Goal: Use online tool/utility: Utilize a website feature to perform a specific function

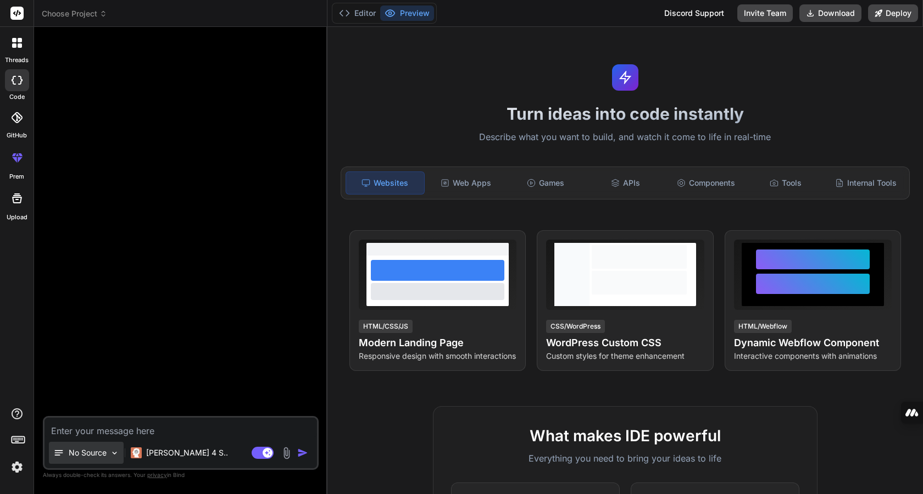
click at [117, 451] on img at bounding box center [114, 452] width 9 height 9
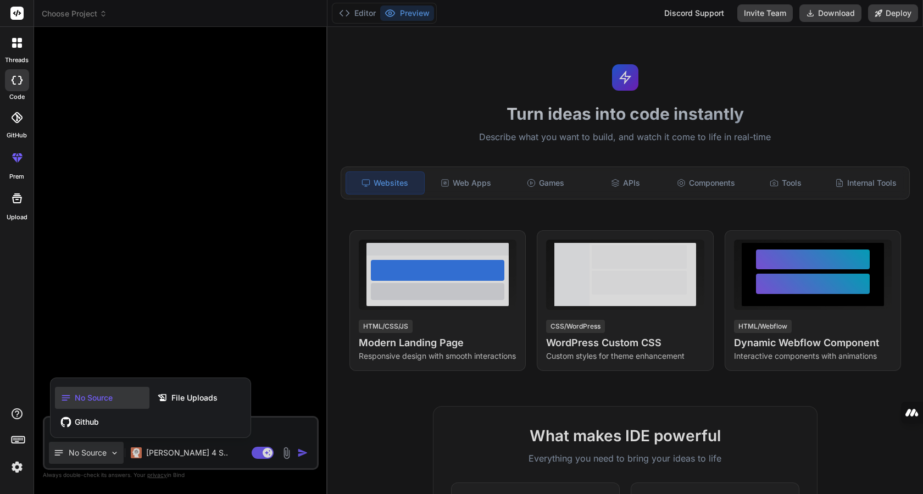
click at [85, 263] on div at bounding box center [461, 247] width 923 height 494
type textarea "x"
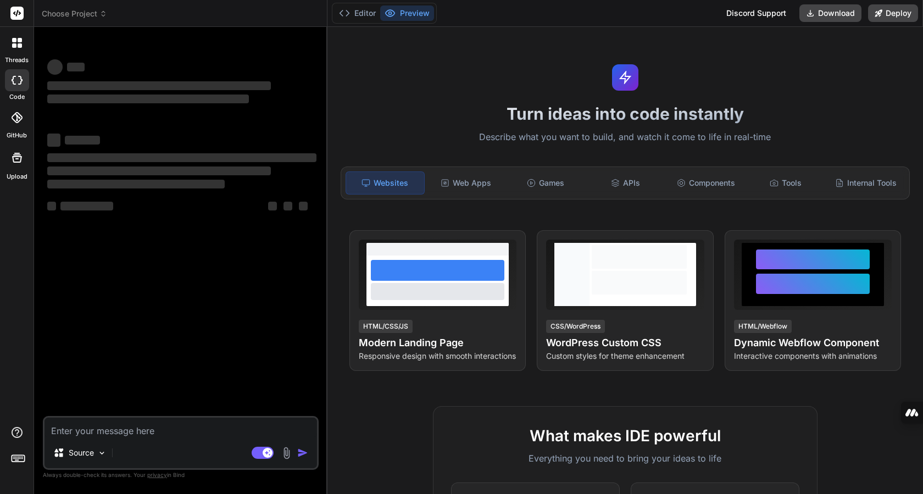
type textarea "x"
type textarea "ca"
type textarea "x"
type textarea "can you cr"
type textarea "x"
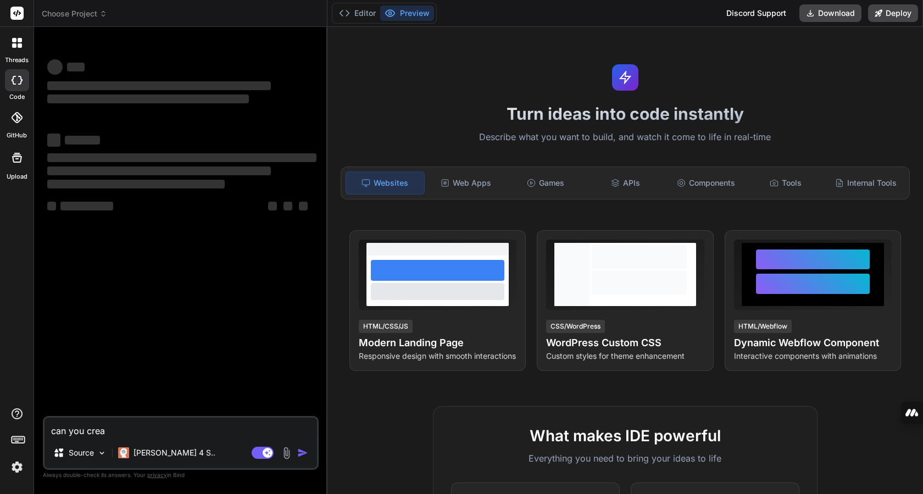
type textarea "can you creat"
type textarea "x"
type textarea "can you create"
type textarea "x"
type textarea "can you create"
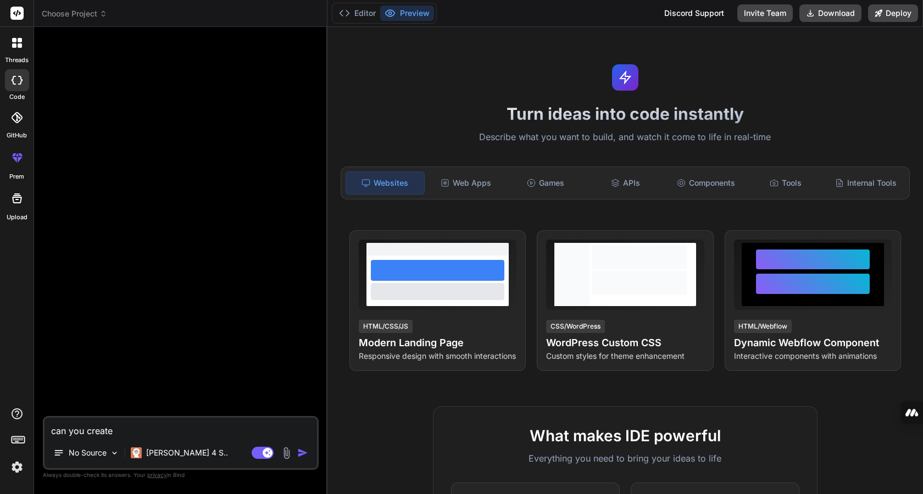
type textarea "x"
type textarea "can you create m"
type textarea "x"
type textarea "can you create m"
type textarea "x"
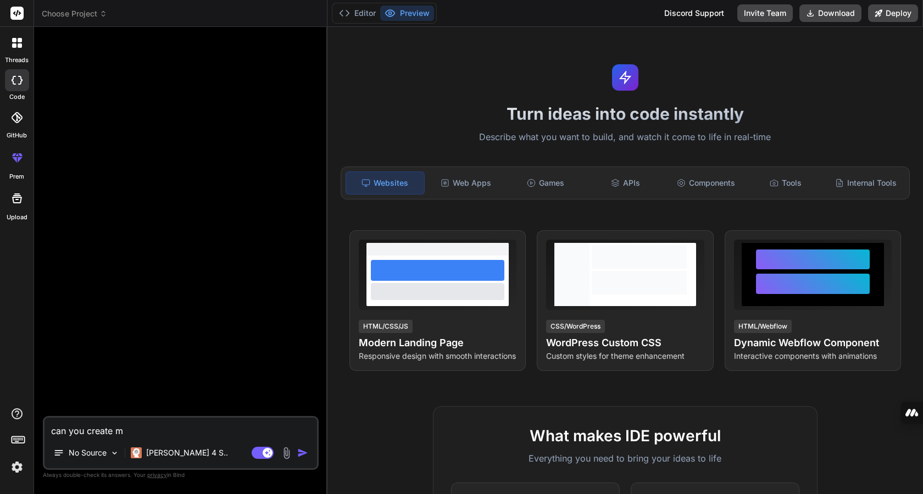
type textarea "can you create"
type textarea "x"
type textarea "can you create a"
type textarea "x"
type textarea "can you create a"
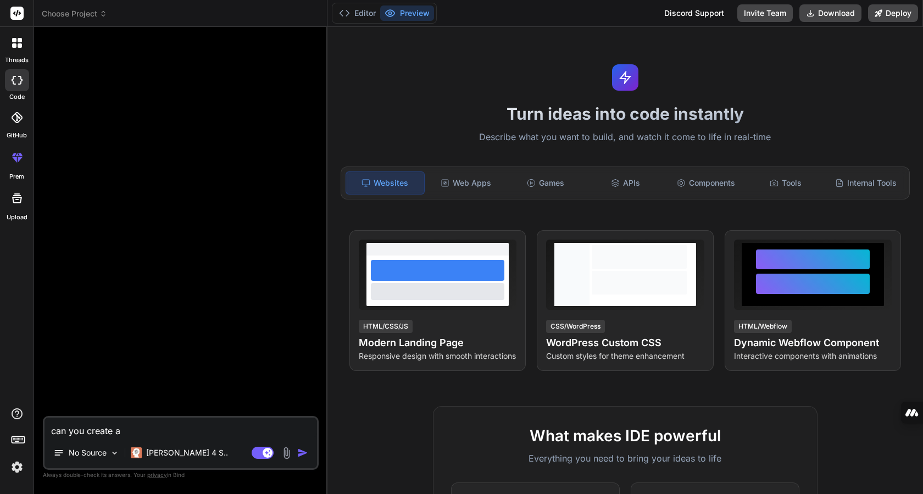
type textarea "x"
type textarea "can you create a m"
type textarea "x"
type textarea "can you create a mq"
type textarea "x"
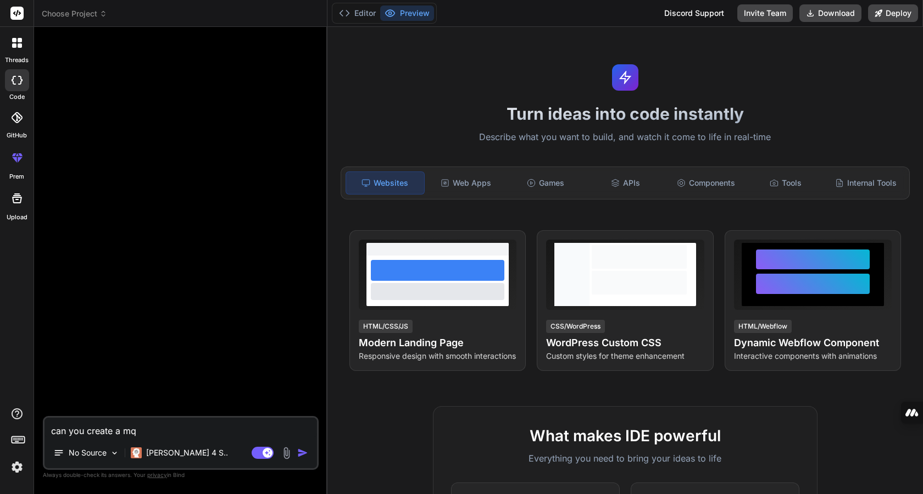
type textarea "can you create a mq5"
type textarea "x"
type textarea "can you create a mq5"
type textarea "x"
type textarea "can you create a mq5 f"
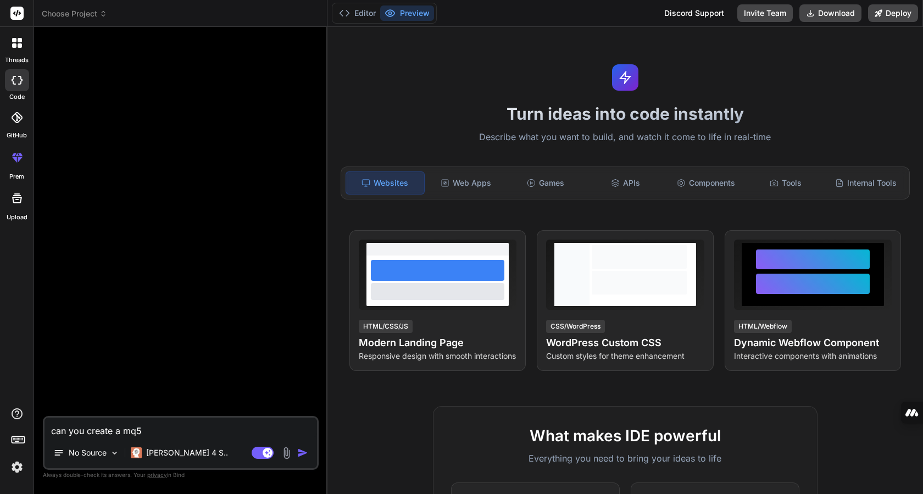
type textarea "x"
type textarea "can you create a mq5 fi"
type textarea "x"
type textarea "can you create a mq5 fil"
type textarea "x"
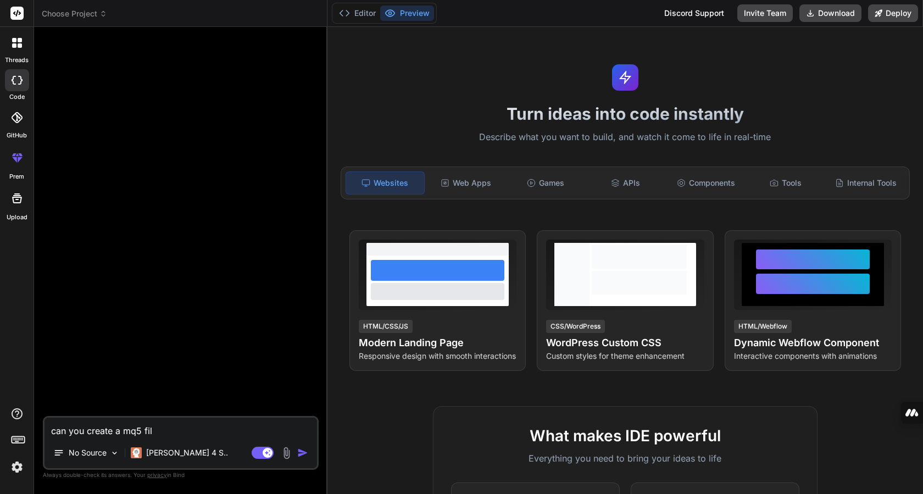
type textarea "can you create a mq5 file"
type textarea "x"
type textarea "can you create a mq5 file"
type textarea "x"
type textarea "can you create a mq5 file w"
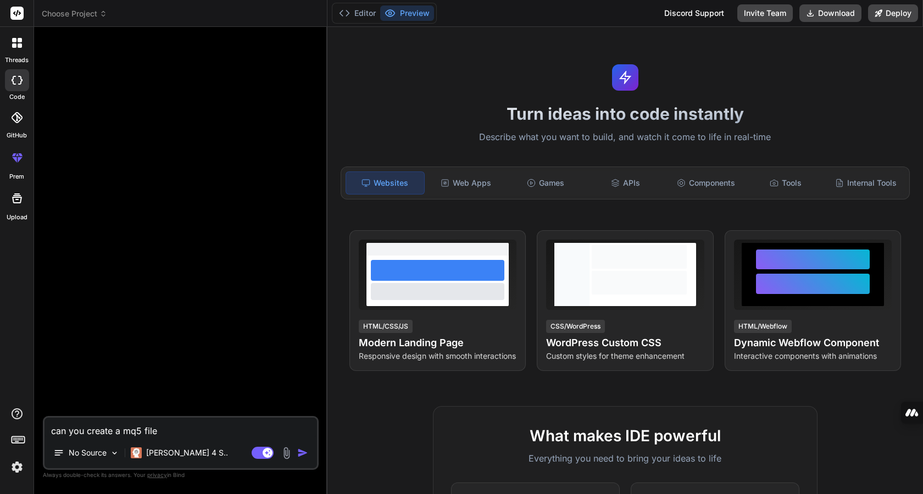
type textarea "x"
type textarea "can you create a mq5 file wi"
type textarea "x"
type textarea "can you create a mq5 file wit"
type textarea "x"
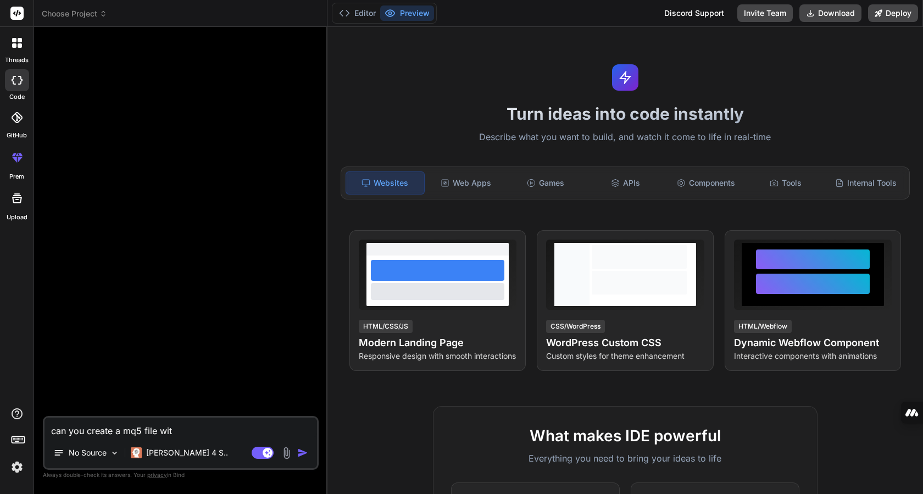
type textarea "can you create a mq5 file with"
type textarea "x"
type textarea "can you create a mq5 file with"
type textarea "x"
type textarea "can you create a mq5 file with e"
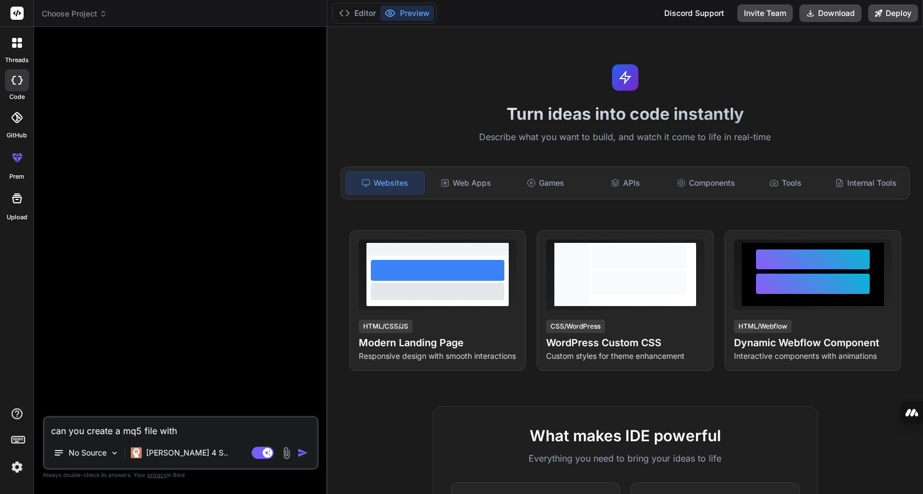
type textarea "x"
type textarea "can you create a mq5 file with em"
type textarea "x"
type textarea "can you create a mq5 file with emp"
type textarea "x"
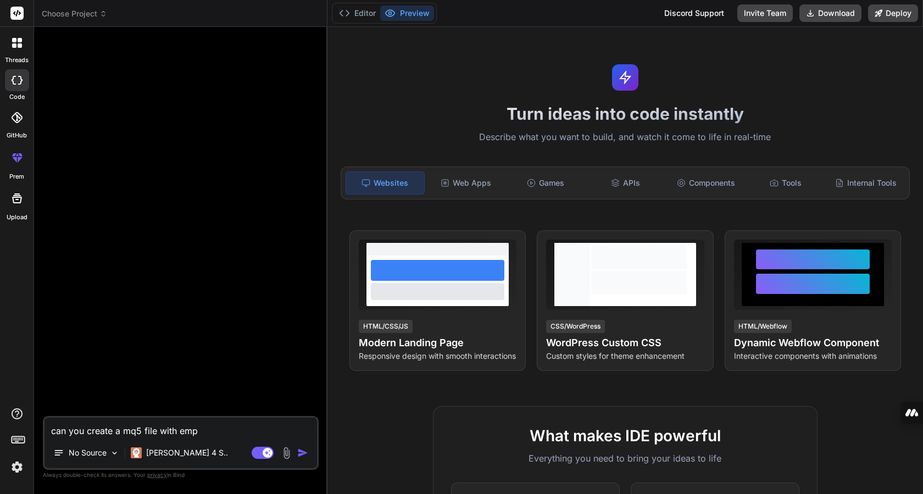
type textarea "can you create a mq5 file with empt"
type textarea "x"
type textarea "can you create a mq5 file with empty"
type textarea "x"
type textarea "can you create a mq5 file with empty"
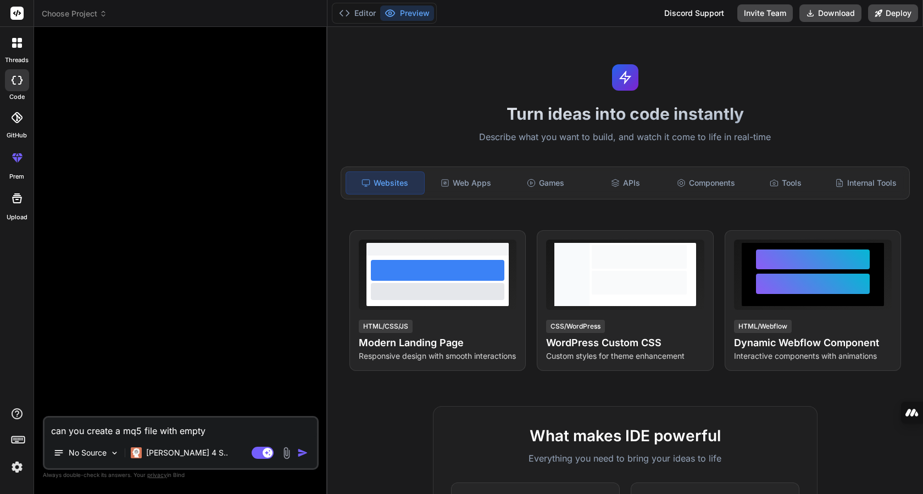
type textarea "x"
type textarea "can you create a mq5 file with empty l"
type textarea "x"
type textarea "can you create a mq5 file with empty li"
type textarea "x"
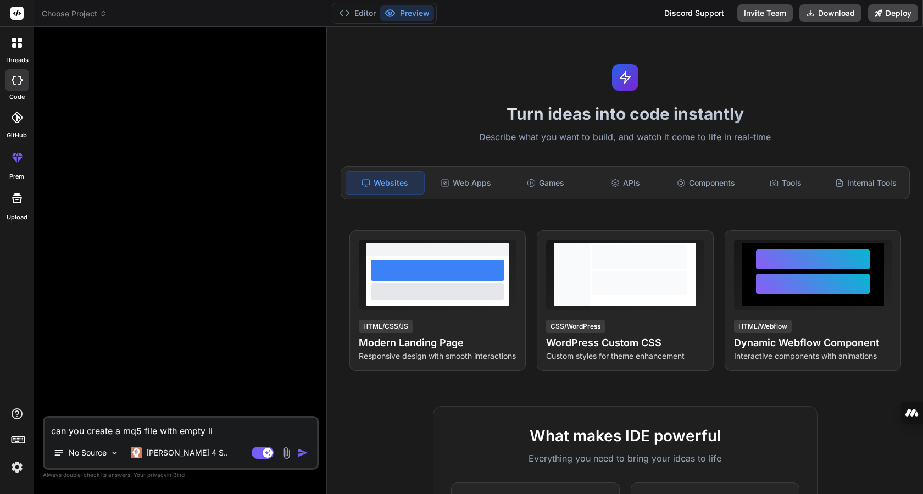
type textarea "can you create a mq5 file with empty lin"
type textarea "x"
type textarea "can you create a mq5 file with empty line"
type textarea "x"
type textarea "can you create a mq5 file with empty line"
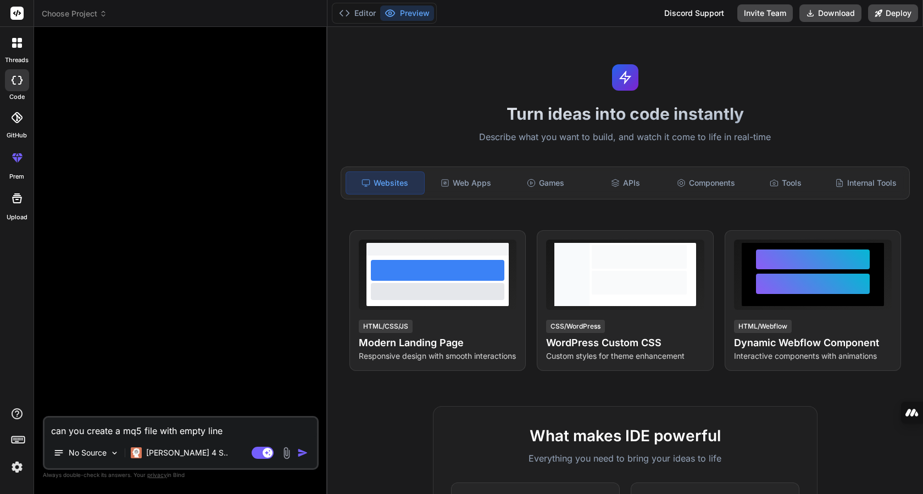
type textarea "x"
type textarea "can you create a mq5 file with empty line i"
type textarea "x"
type textarea "can you create a mq5 file with empty line in"
type textarea "x"
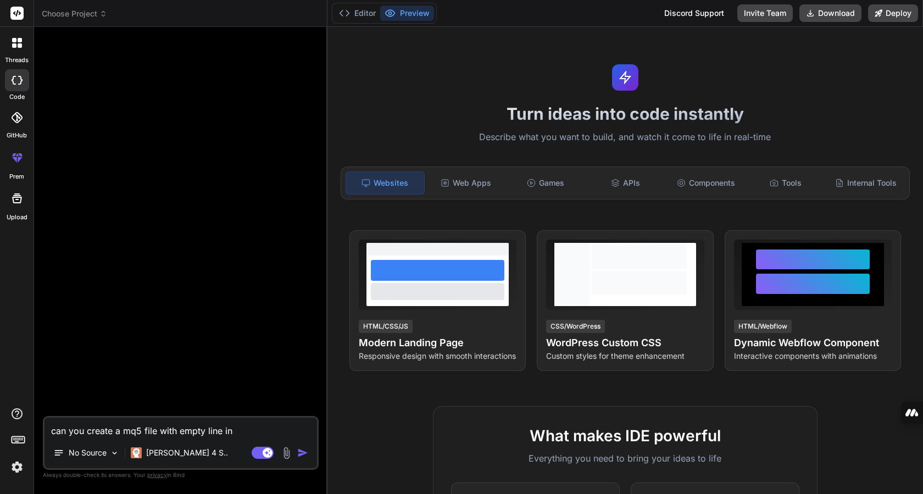
type textarea "can you create a mq5 file with empty line in"
type textarea "x"
type textarea "can you create a mq5 file with empty line in i"
type textarea "x"
type textarea "can you create a mq5 file with empty line in it"
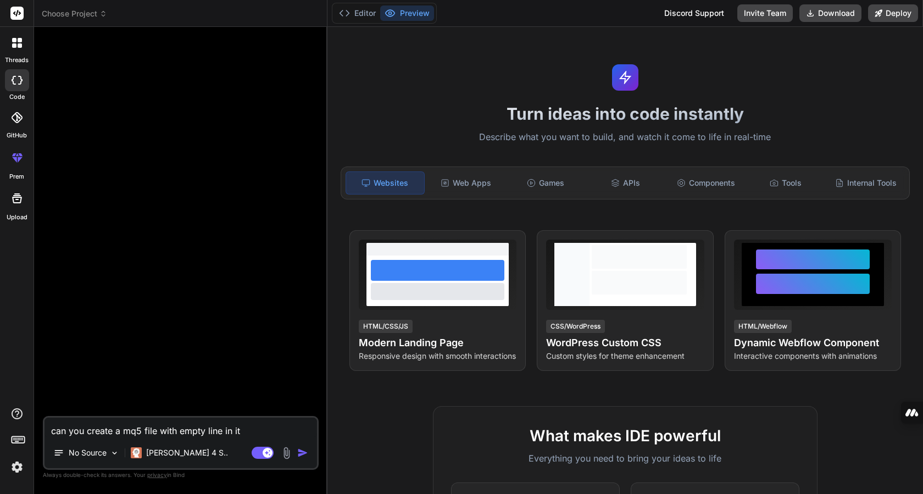
type textarea "x"
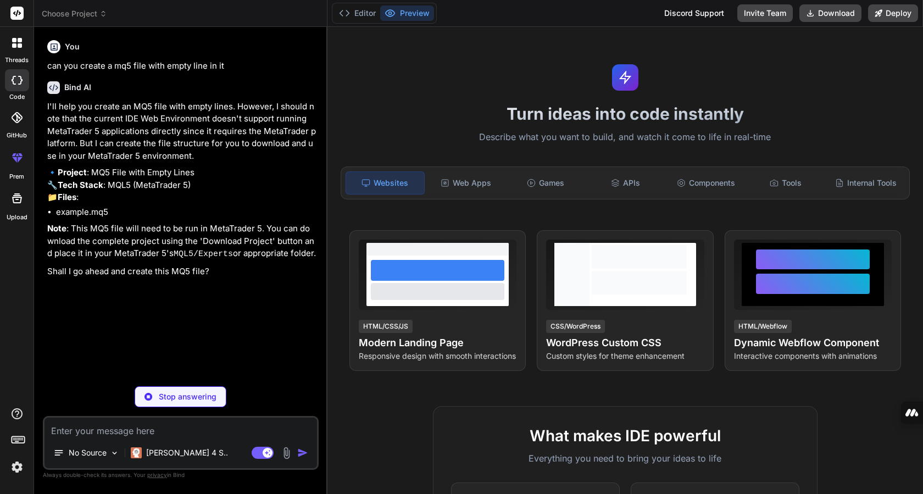
type textarea "x"
click at [78, 219] on li "example.mq5" at bounding box center [186, 212] width 260 height 13
click at [16, 12] on rect at bounding box center [16, 13] width 13 height 13
click at [12, 82] on icon at bounding box center [17, 80] width 11 height 9
click at [828, 11] on button "Download" at bounding box center [831, 13] width 62 height 18
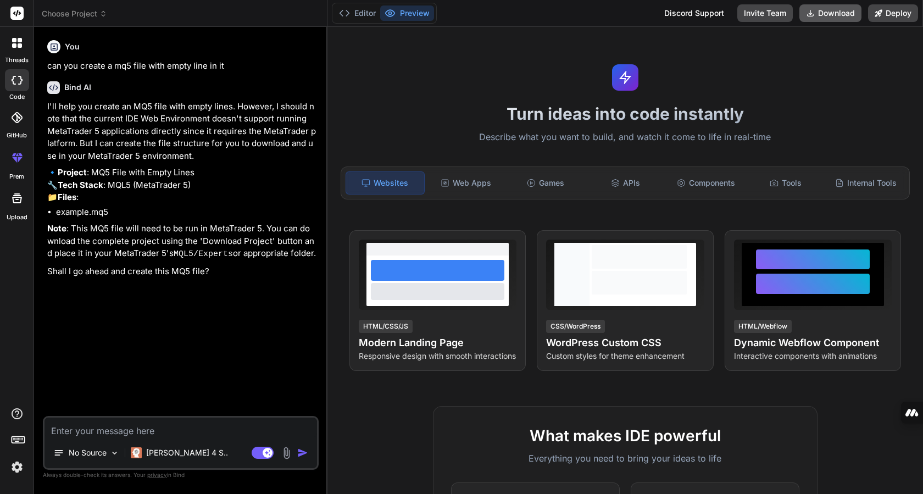
click at [824, 12] on button "Download" at bounding box center [831, 13] width 62 height 18
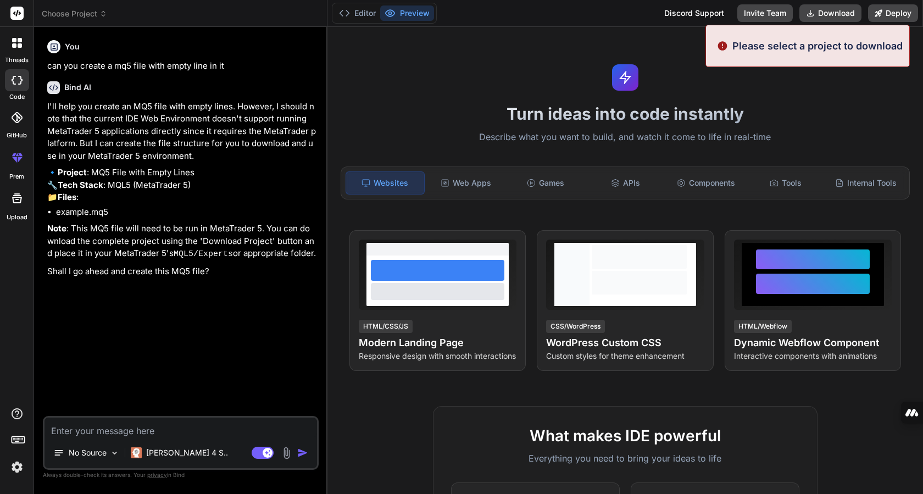
click at [817, 46] on p "Please select a project to download" at bounding box center [818, 45] width 170 height 15
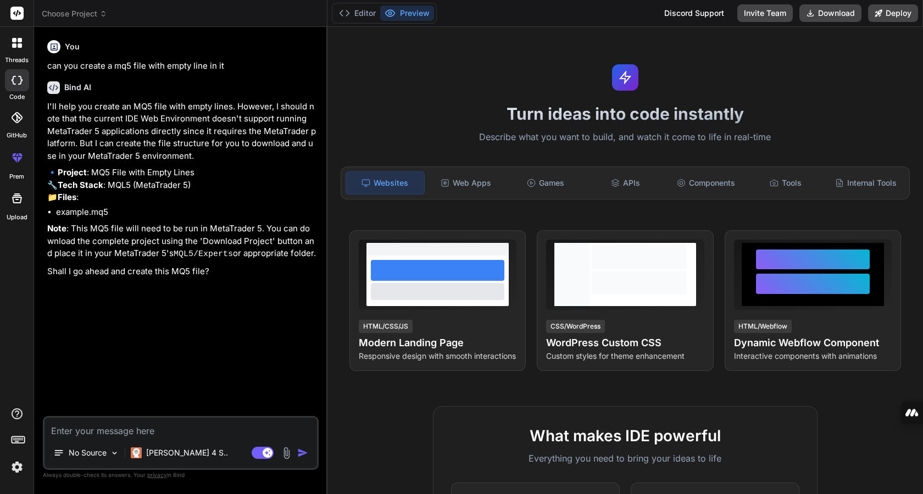
click at [747, 53] on div "Turn ideas into code instantly Describe what you want to build, and watch it co…" at bounding box center [626, 260] width 596 height 467
click at [834, 14] on button "Download" at bounding box center [831, 13] width 62 height 18
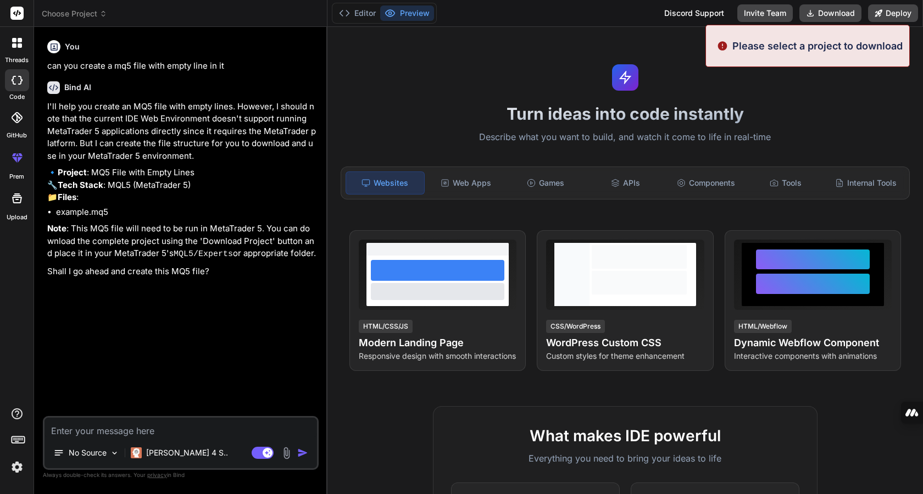
click at [827, 48] on p "Please select a project to download" at bounding box center [818, 45] width 170 height 15
click at [743, 53] on div "Please select a project to download" at bounding box center [808, 46] width 204 height 42
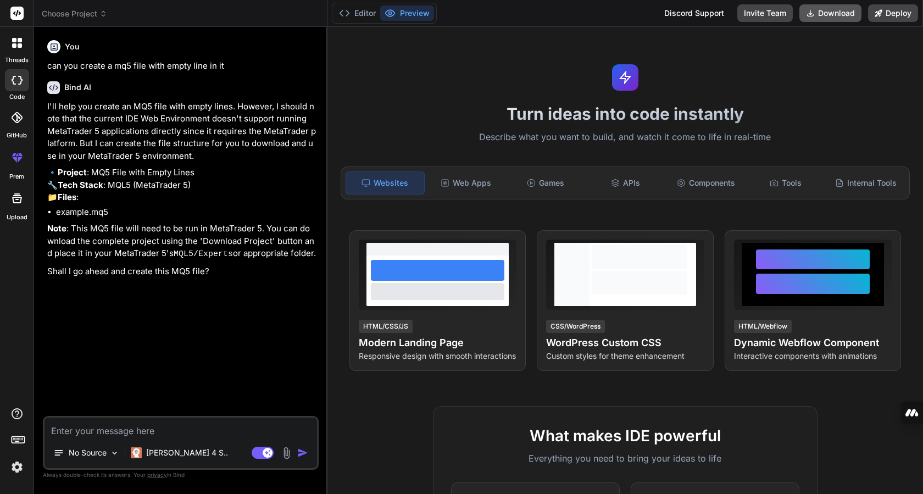
click at [831, 12] on button "Download" at bounding box center [831, 13] width 62 height 18
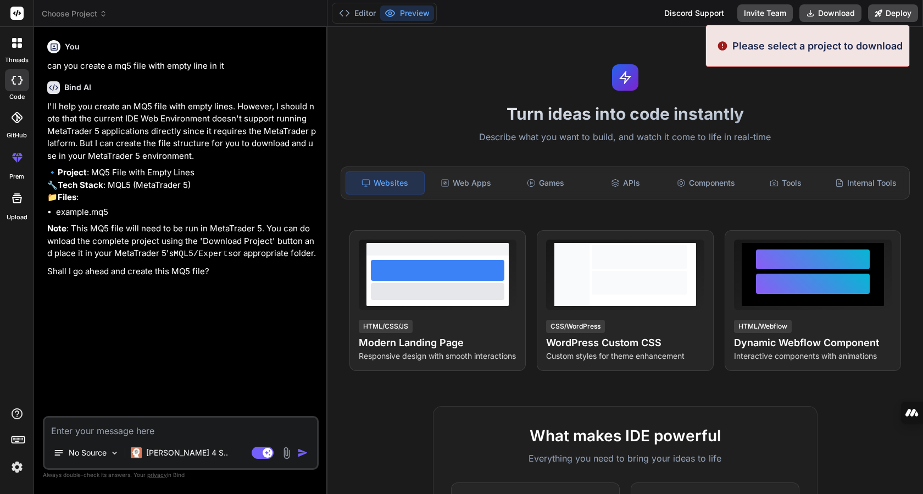
click at [823, 77] on div "Turn ideas into code instantly Describe what you want to build, and watch it co…" at bounding box center [626, 260] width 596 height 467
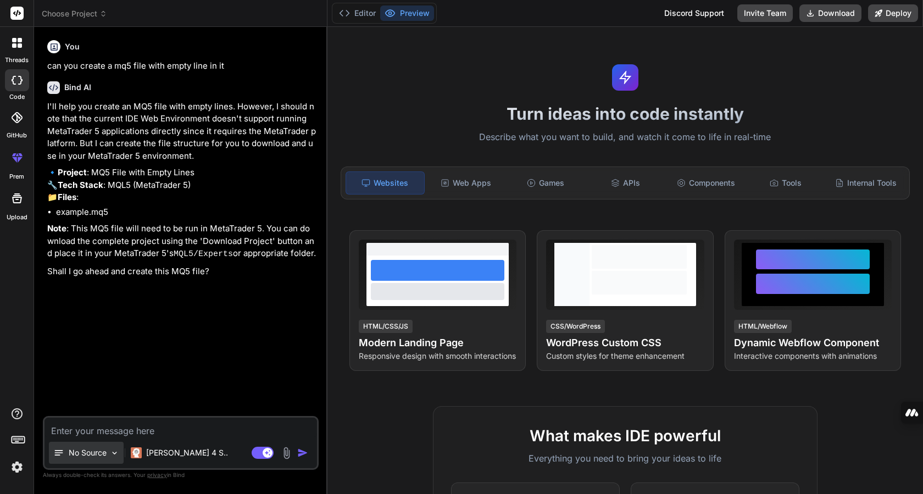
click at [101, 455] on p "No Source" at bounding box center [88, 452] width 38 height 11
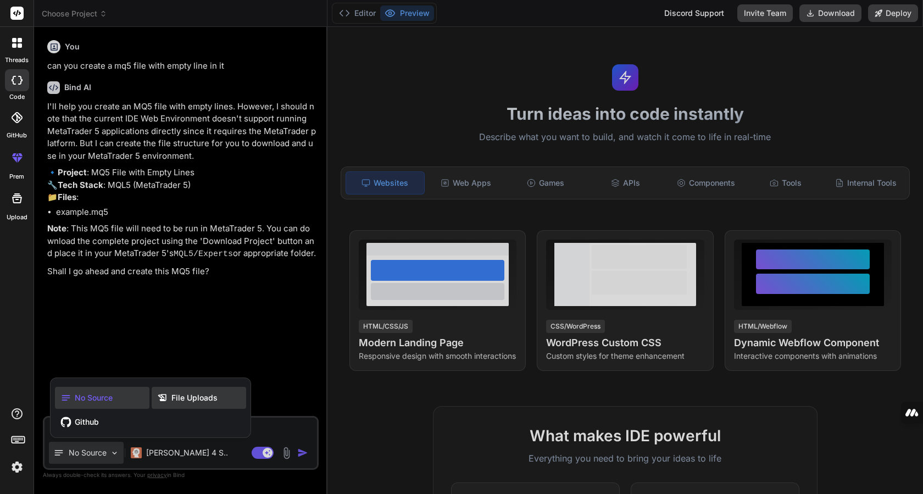
click at [169, 398] on icon at bounding box center [164, 397] width 14 height 11
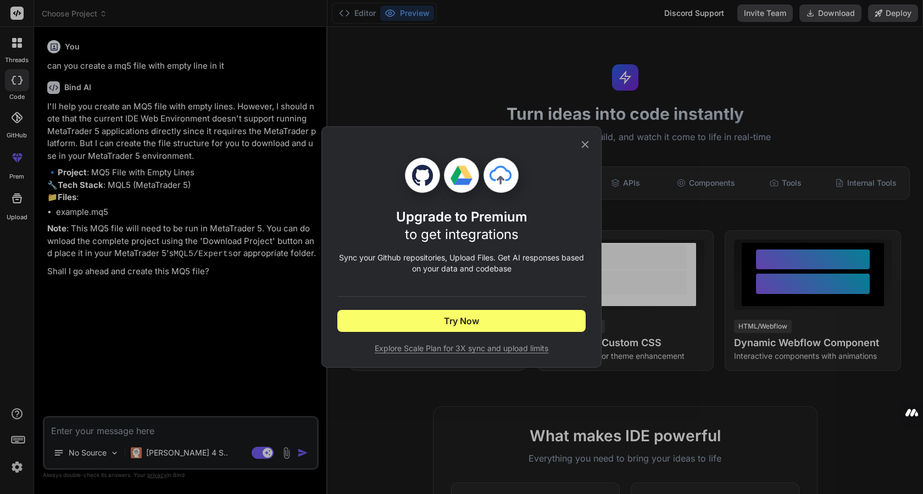
click at [583, 143] on icon at bounding box center [585, 144] width 7 height 7
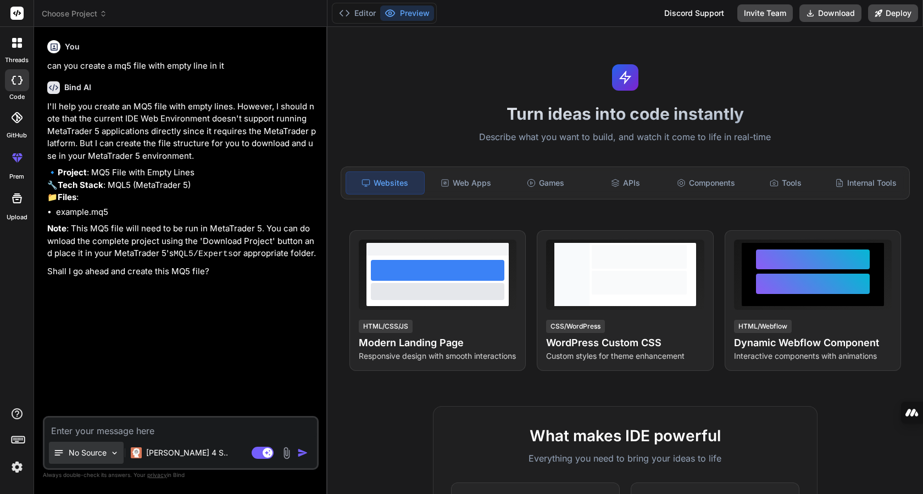
click at [123, 454] on div "No Source" at bounding box center [86, 453] width 75 height 22
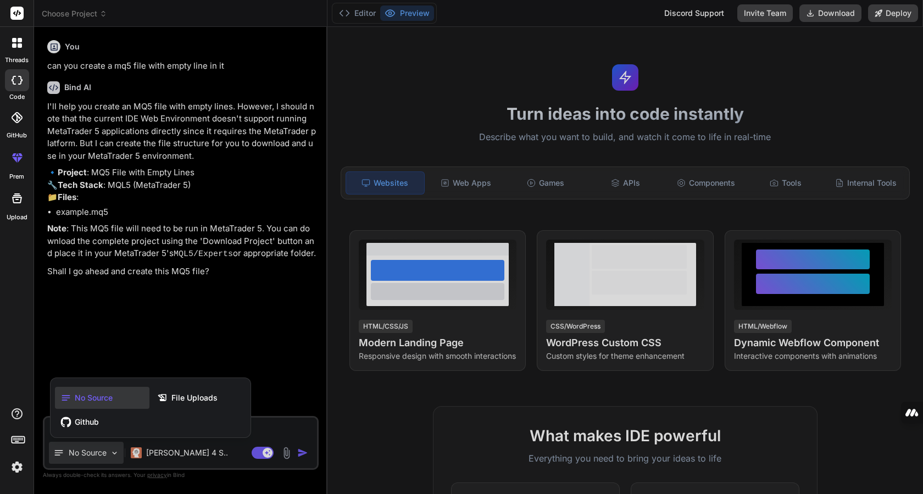
click at [123, 354] on div at bounding box center [461, 247] width 923 height 494
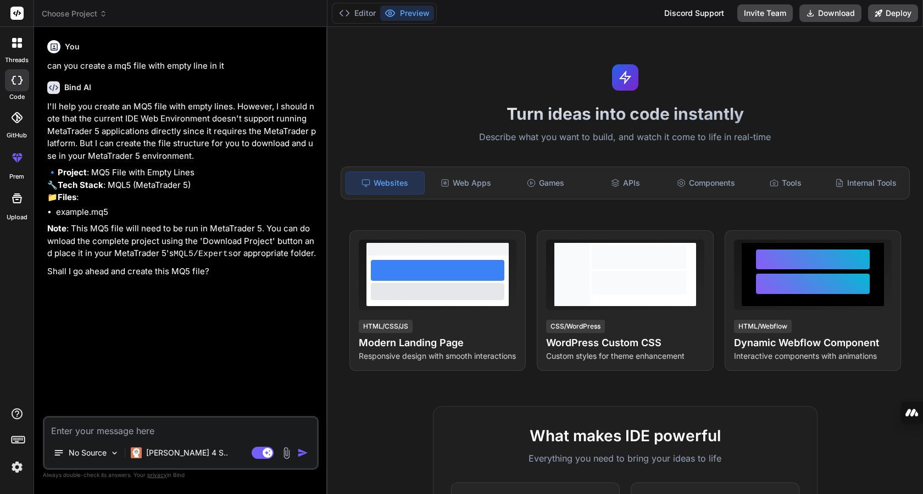
click at [13, 209] on div at bounding box center [17, 198] width 26 height 26
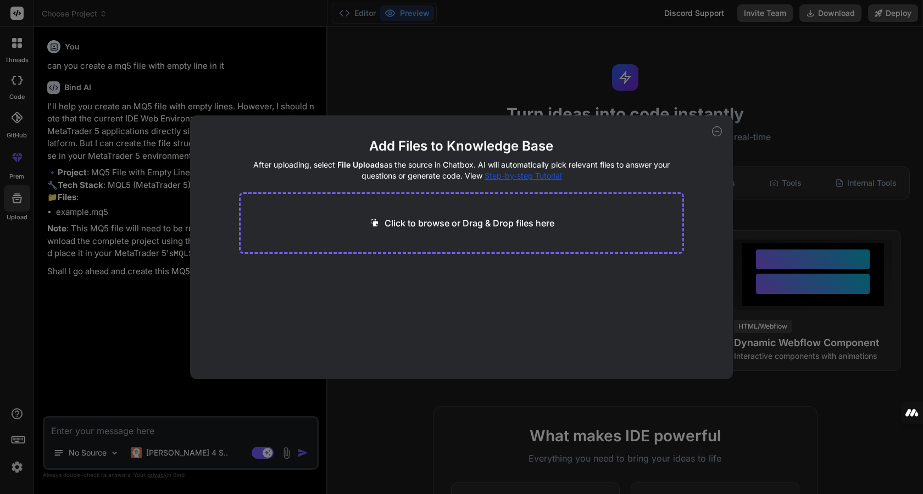
click at [433, 235] on div "Click to browse or Drag & Drop files here" at bounding box center [462, 223] width 446 height 62
click at [485, 209] on div "Click to browse or Drag & Drop files here" at bounding box center [462, 223] width 446 height 62
click at [441, 224] on p "Click to browse or Drag & Drop files here" at bounding box center [470, 223] width 170 height 13
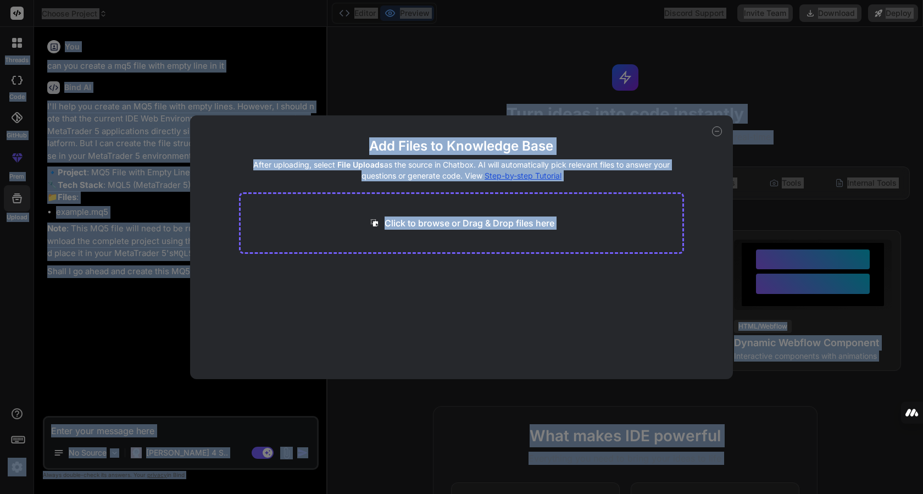
click at [121, 328] on div "Add Files to Knowledge Base After uploading, select File Uploads as the source …" at bounding box center [461, 247] width 923 height 494
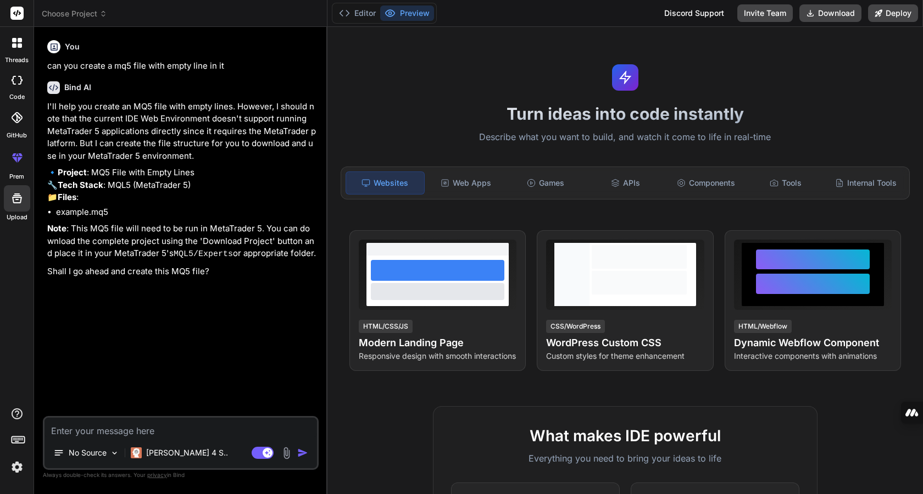
click at [17, 198] on icon at bounding box center [16, 198] width 13 height 13
type textarea "x"
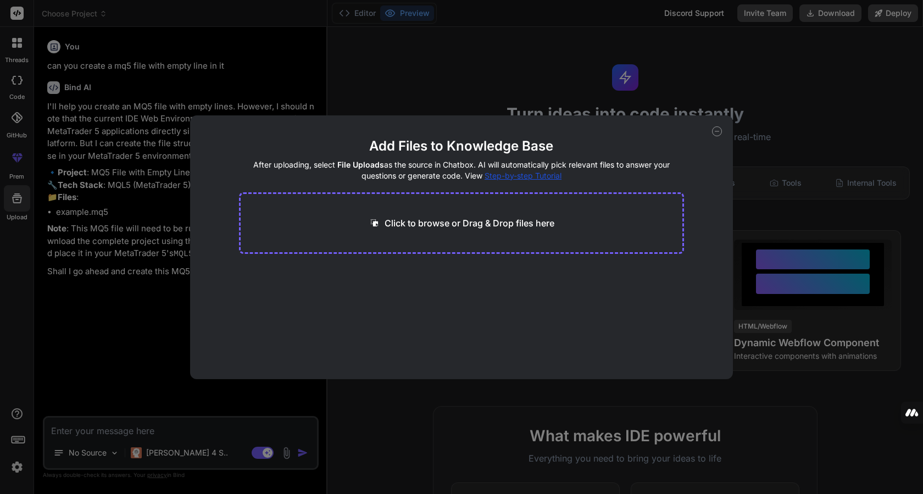
click at [462, 220] on p "Click to browse or Drag & Drop files here" at bounding box center [470, 223] width 170 height 13
type input "C:\fakepath\1.1.story.md"
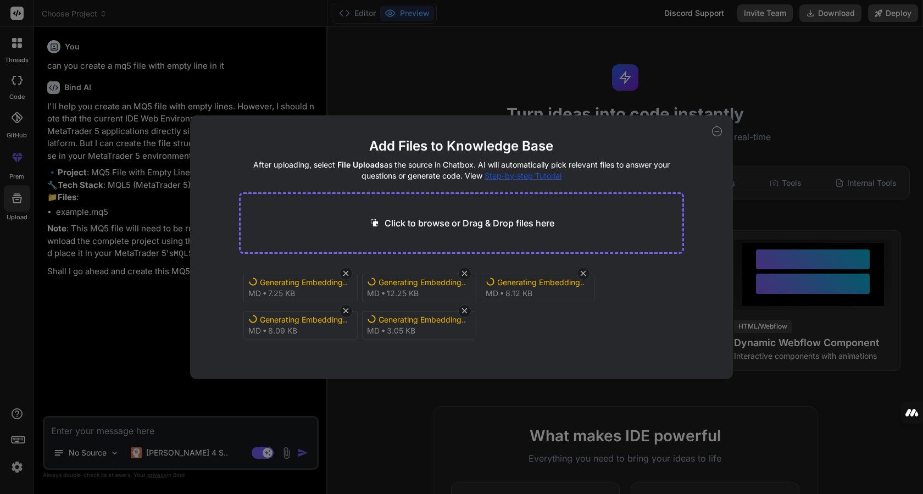
drag, startPoint x: 718, startPoint y: 134, endPoint x: 711, endPoint y: 137, distance: 8.6
click at [718, 134] on icon at bounding box center [717, 131] width 10 height 10
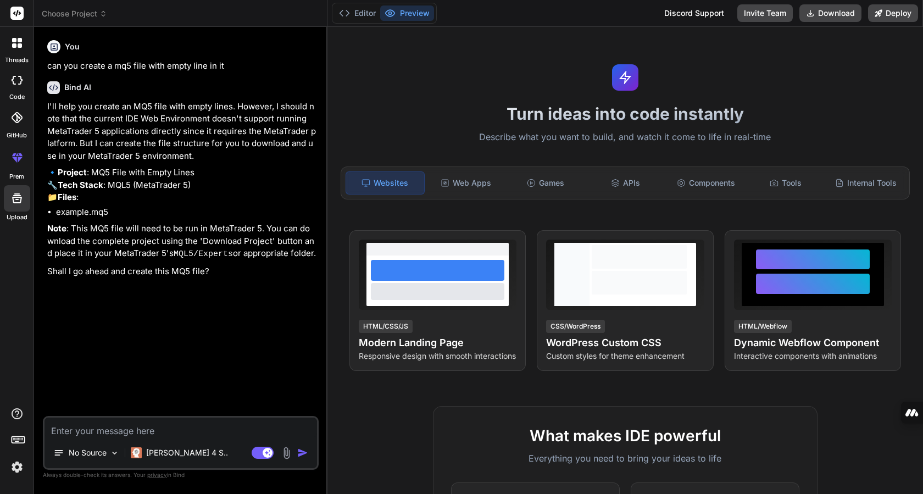
click at [14, 204] on icon at bounding box center [16, 198] width 13 height 13
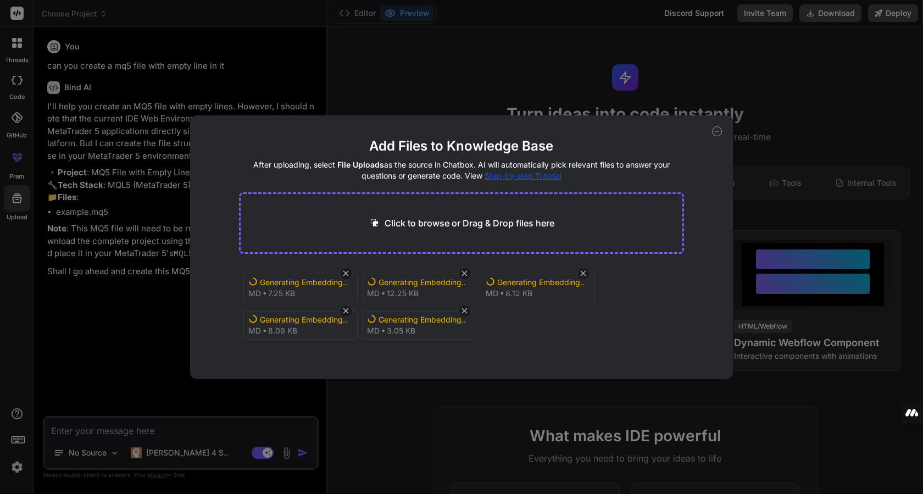
click at [401, 220] on p "Click to browse or Drag & Drop files here" at bounding box center [470, 223] width 170 height 13
click at [385, 414] on div "Add Files to Knowledge Base After uploading, select File Uploads as the source …" at bounding box center [461, 247] width 923 height 494
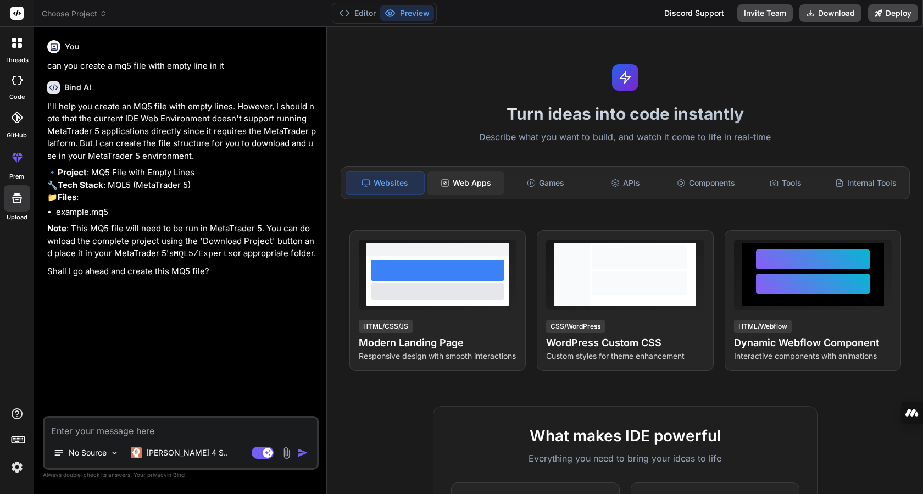
click at [466, 184] on div "Web Apps" at bounding box center [466, 182] width 78 height 23
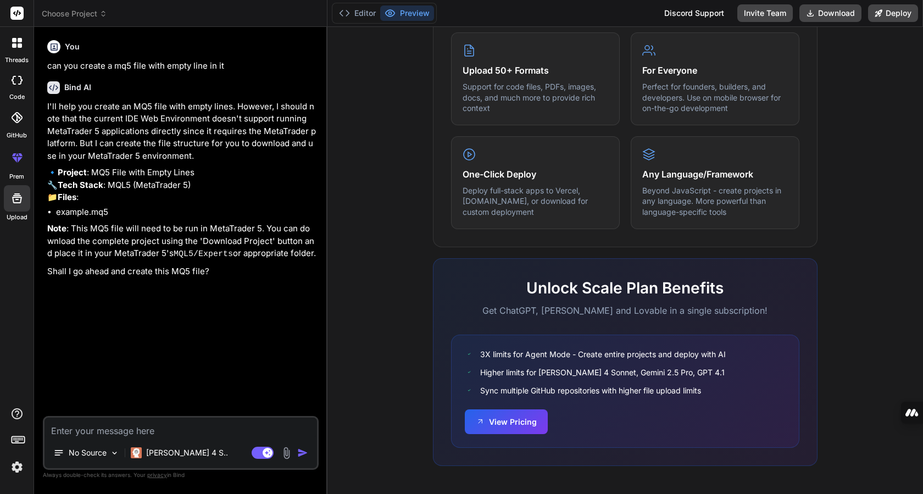
scroll to position [558, 0]
type textarea "x"
